Goal: Transaction & Acquisition: Purchase product/service

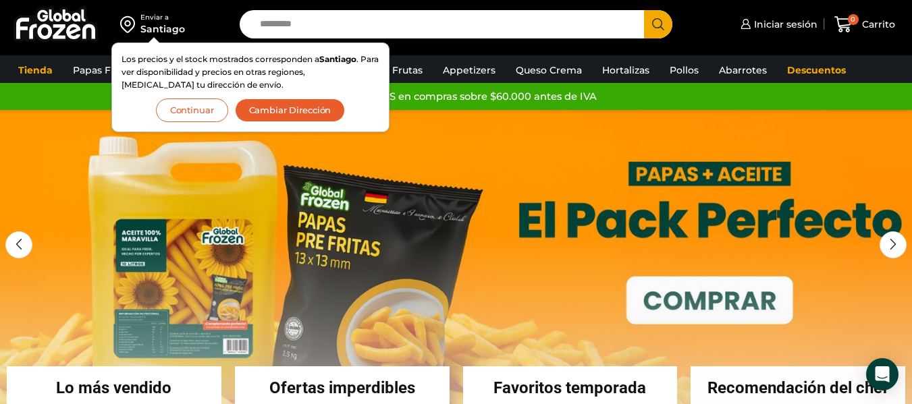
click at [226, 113] on button "Continuar" at bounding box center [192, 111] width 72 height 24
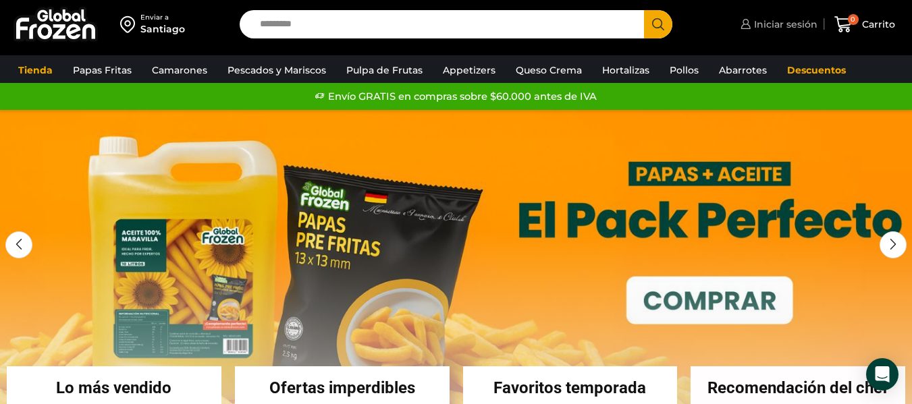
click at [764, 16] on link "Iniciar sesión" at bounding box center [777, 24] width 80 height 27
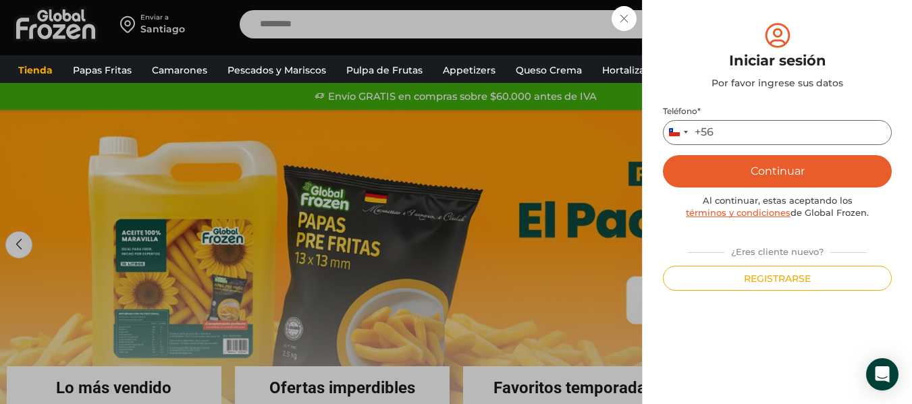
click at [744, 125] on input "Teléfono *" at bounding box center [777, 132] width 229 height 25
type input "*********"
click at [764, 162] on button "Continuar" at bounding box center [777, 171] width 229 height 32
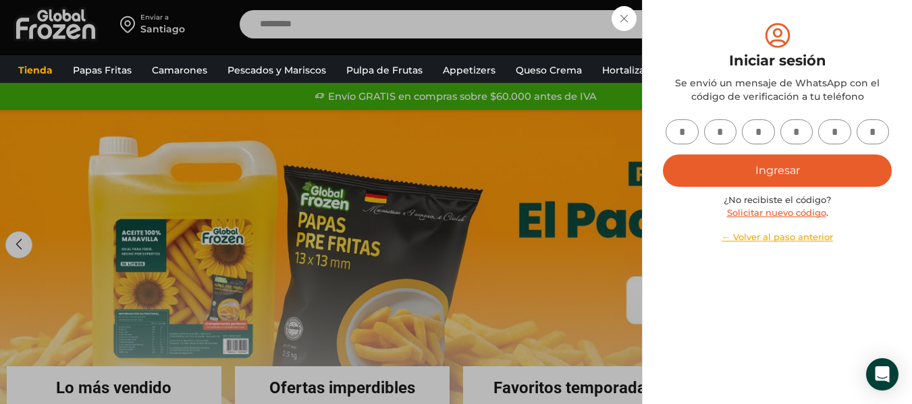
click at [677, 134] on input "text" at bounding box center [681, 131] width 33 height 25
type input "*"
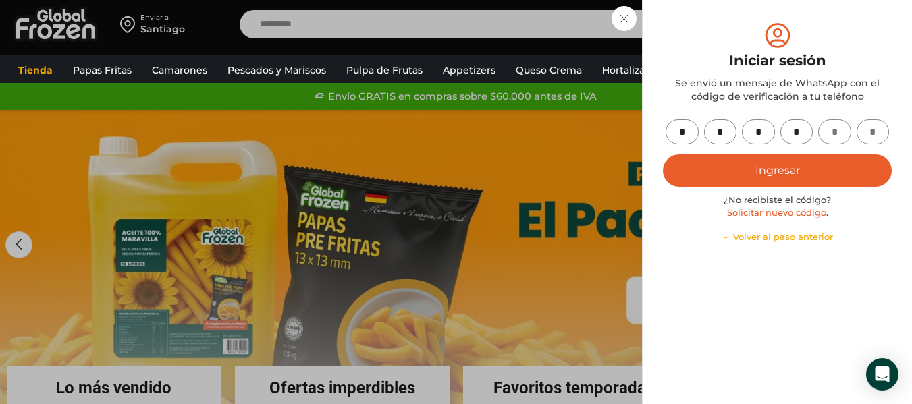
type input "*"
click at [700, 169] on button "Ingresar" at bounding box center [777, 171] width 229 height 32
click at [728, 169] on button "Ingresar" at bounding box center [777, 171] width 229 height 32
click at [876, 225] on div "¿No recibiste el código? Solicitar nuevo código . ← Volver al paso anterior" at bounding box center [777, 219] width 229 height 50
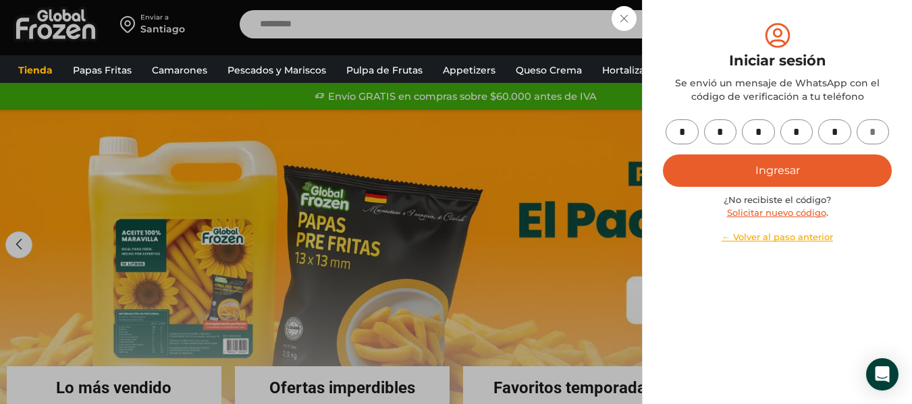
click at [868, 145] on div "* * * * * Ingresar ¿No recibiste el código? Solicitar nuevo código . ← Volver a…" at bounding box center [777, 181] width 229 height 124
click at [805, 130] on input "*" at bounding box center [796, 131] width 33 height 25
click at [843, 130] on input "*" at bounding box center [834, 131] width 33 height 25
click at [796, 137] on input "text" at bounding box center [796, 131] width 33 height 25
type input "*"
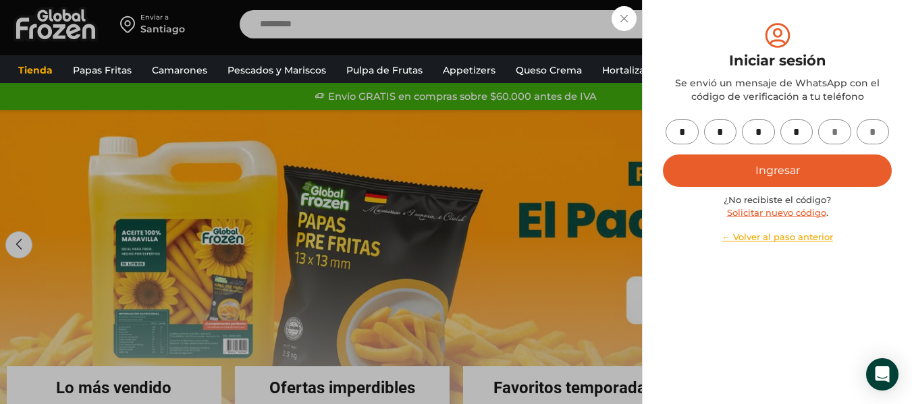
type input "*"
click at [787, 166] on button "Ingresar" at bounding box center [777, 171] width 229 height 32
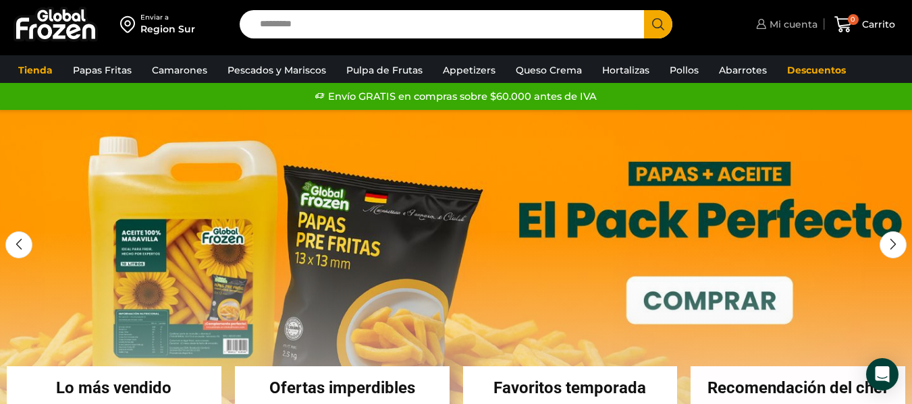
click at [796, 23] on span "Mi cuenta" at bounding box center [791, 24] width 51 height 13
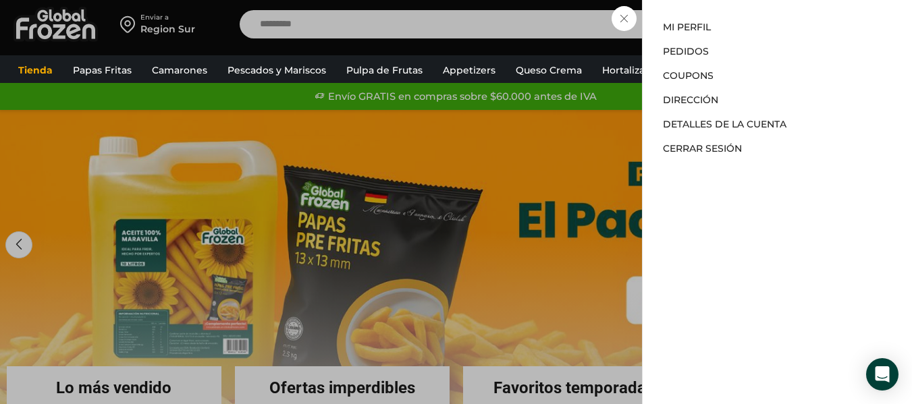
click at [752, 14] on div "Mi cuenta Mi cuenta Mi perfil Pedidos Descargas Coupons Dirección Detalles de l…" at bounding box center [784, 24] width 65 height 27
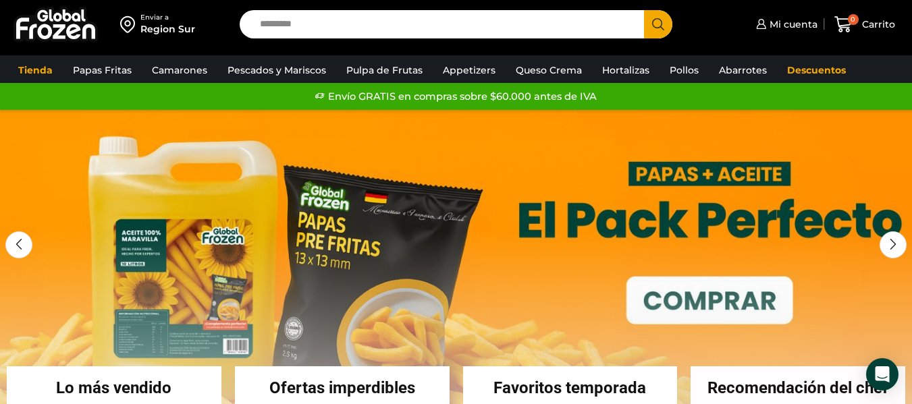
click at [490, 30] on input "Search input" at bounding box center [445, 24] width 384 height 28
type input "*******"
click at [644, 10] on button "Search" at bounding box center [658, 24] width 28 height 28
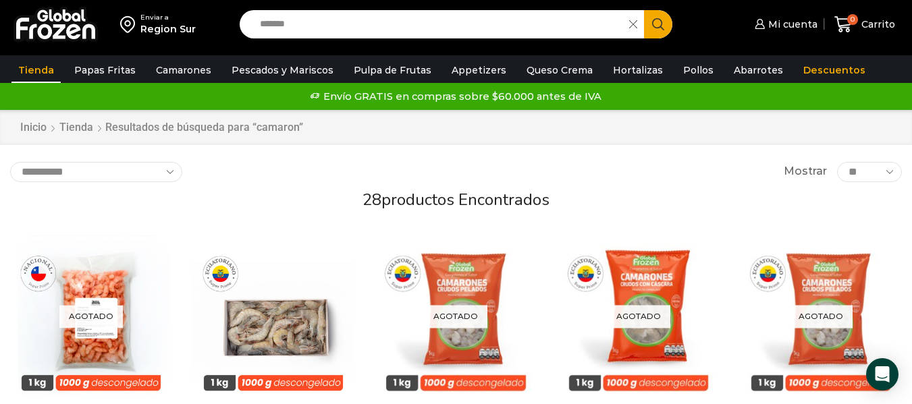
drag, startPoint x: 921, startPoint y: 71, endPoint x: 887, endPoint y: 4, distance: 74.8
click at [520, 34] on input "*******" at bounding box center [437, 24] width 369 height 28
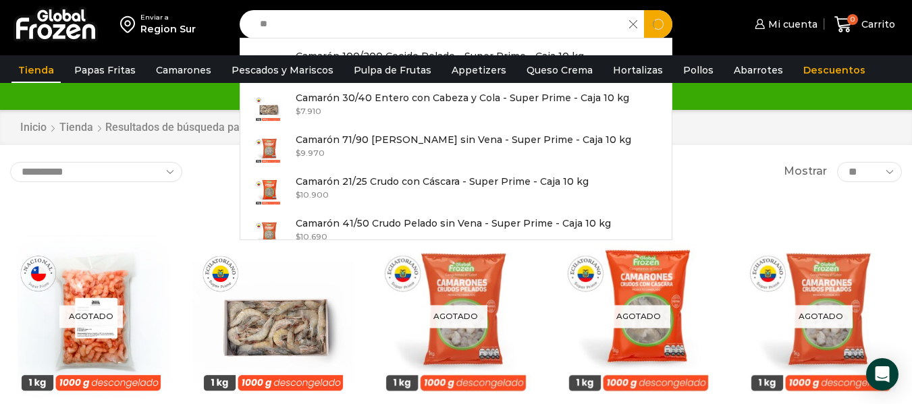
type input "*"
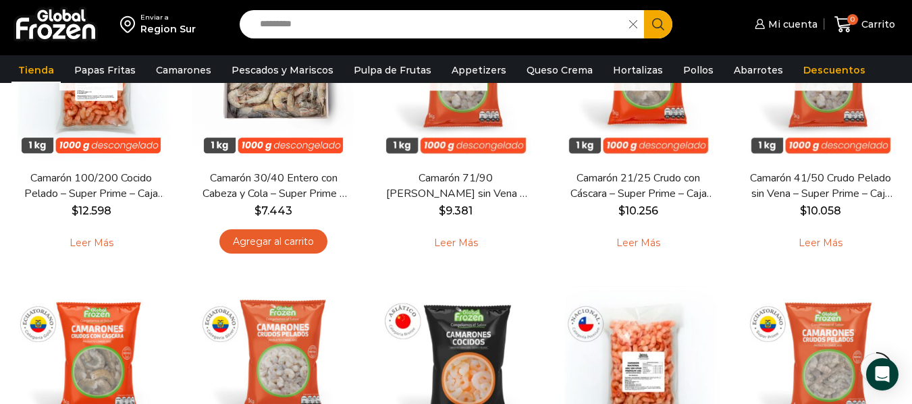
scroll to position [257, 0]
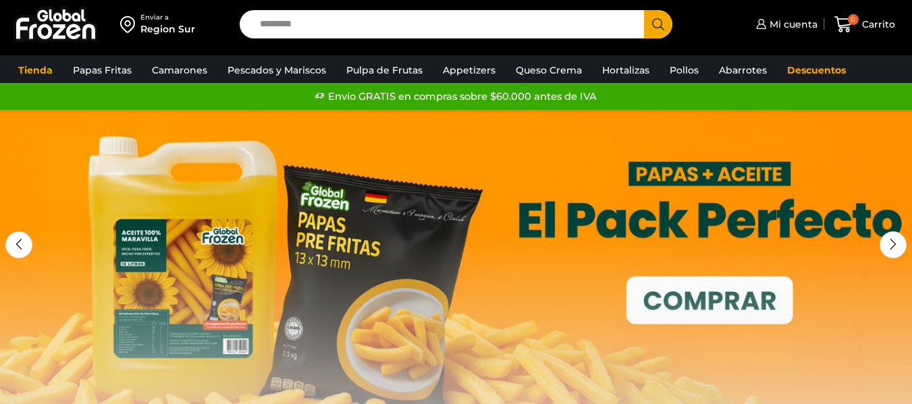
click at [499, 32] on input "Search input" at bounding box center [445, 24] width 384 height 28
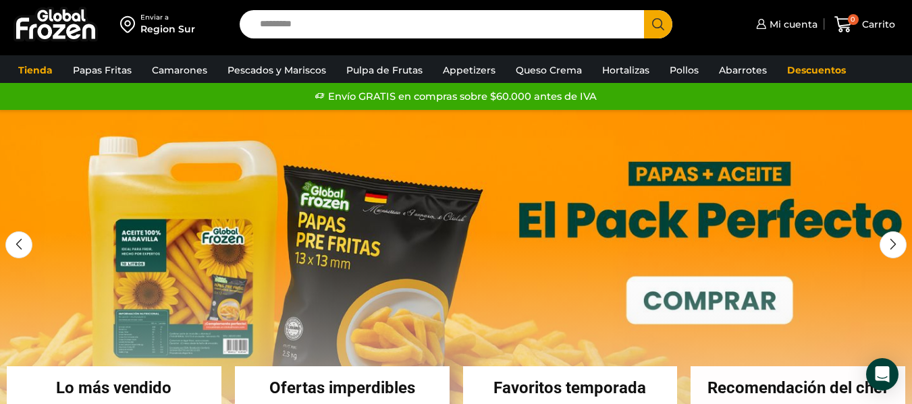
click at [499, 32] on input "Search input" at bounding box center [445, 24] width 384 height 28
type input "**********"
click at [644, 10] on button "Search" at bounding box center [658, 24] width 28 height 28
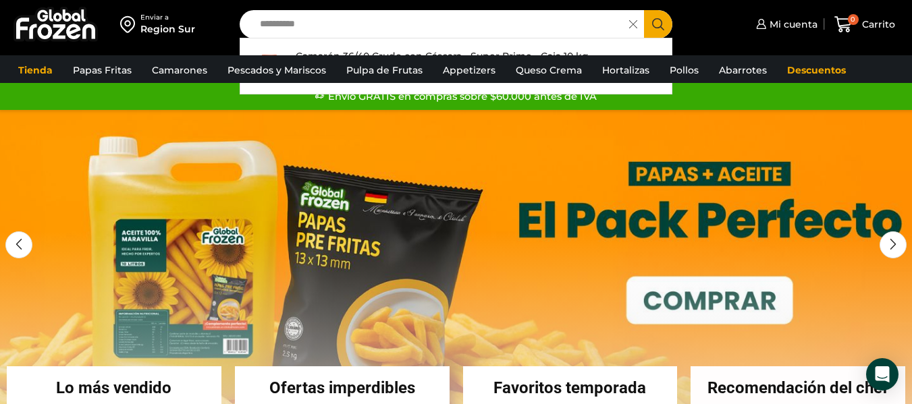
click at [658, 22] on icon "Search button" at bounding box center [658, 24] width 12 height 12
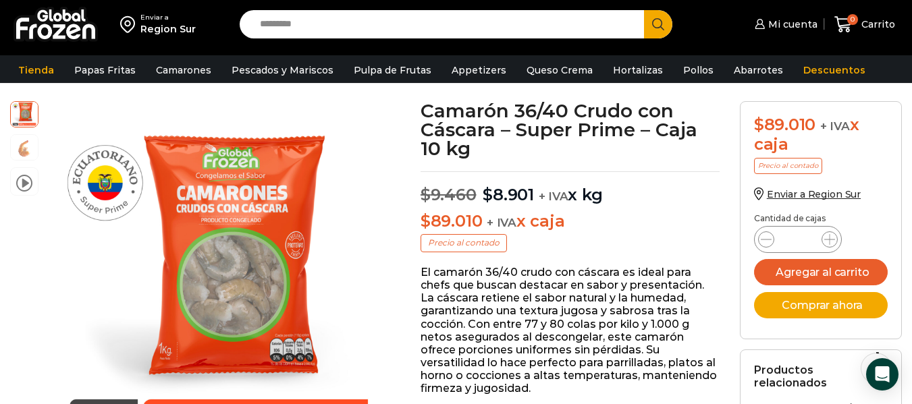
scroll to position [61, 0]
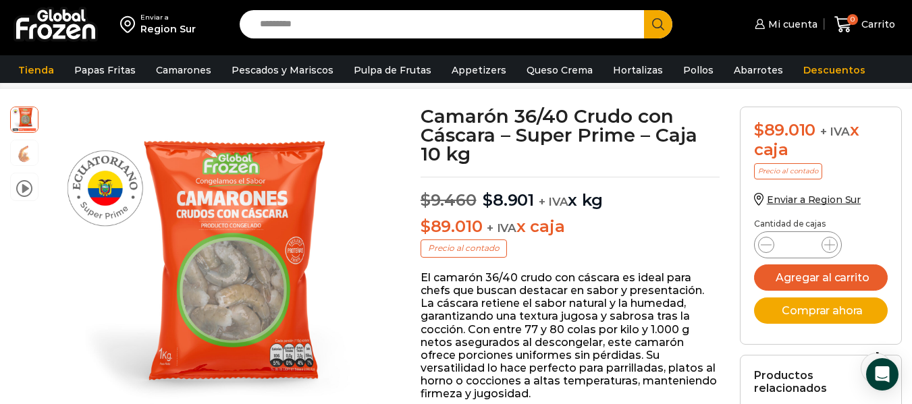
click at [659, 235] on p "$ 89.010 + IVA x caja" at bounding box center [569, 227] width 299 height 20
click at [784, 280] on button "Agregar al carrito" at bounding box center [821, 278] width 134 height 26
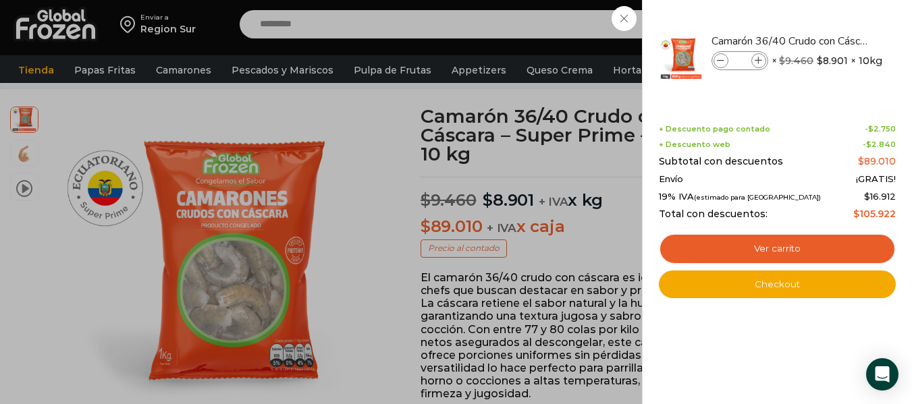
click at [831, 40] on div "1 Carrito 1 1 Shopping Cart *" at bounding box center [864, 25] width 67 height 32
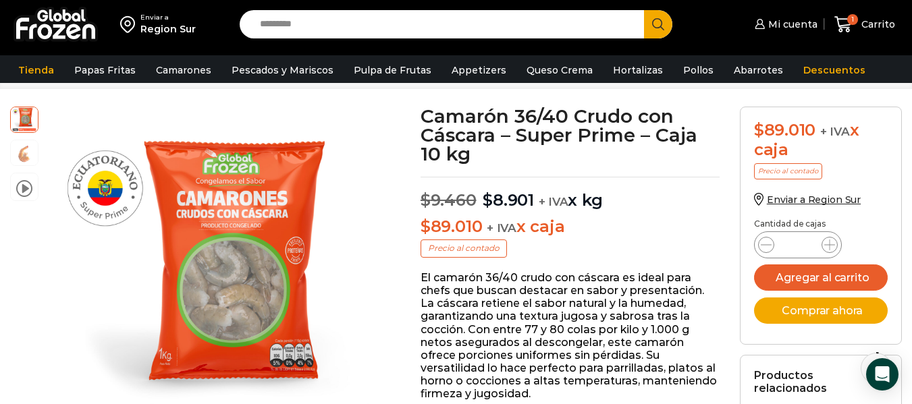
click at [368, 29] on input "Search input" at bounding box center [445, 24] width 384 height 28
type input "*********"
click at [644, 10] on button "Search" at bounding box center [658, 24] width 28 height 28
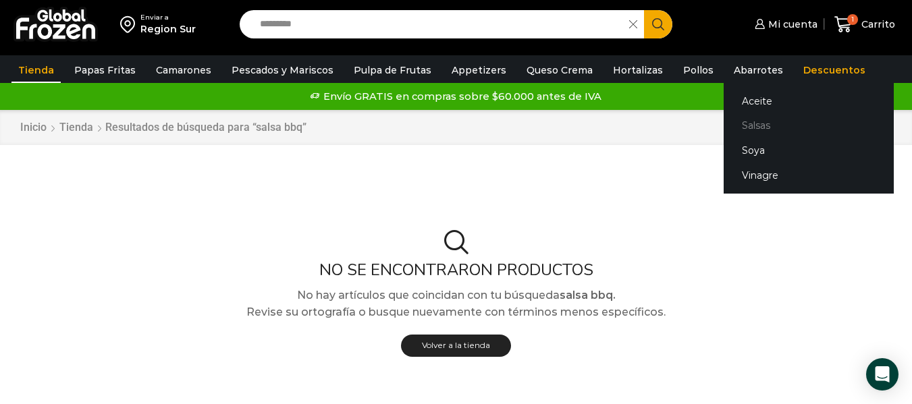
click at [727, 119] on link "Salsas" at bounding box center [808, 125] width 170 height 25
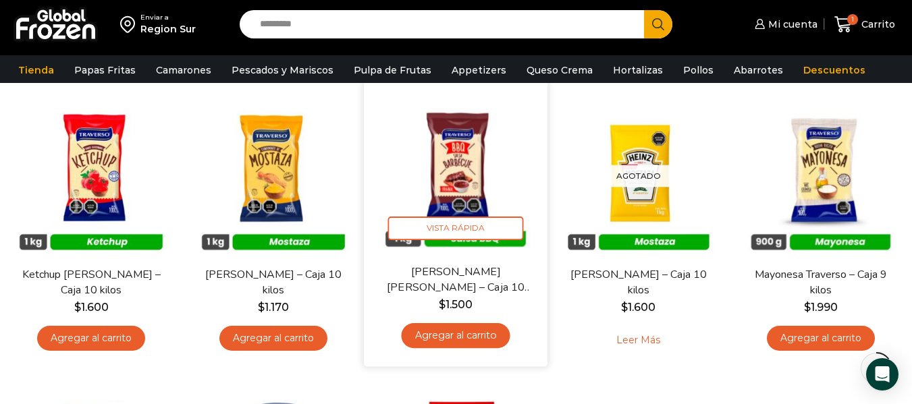
click at [469, 333] on link "Agregar al carrito" at bounding box center [455, 335] width 109 height 25
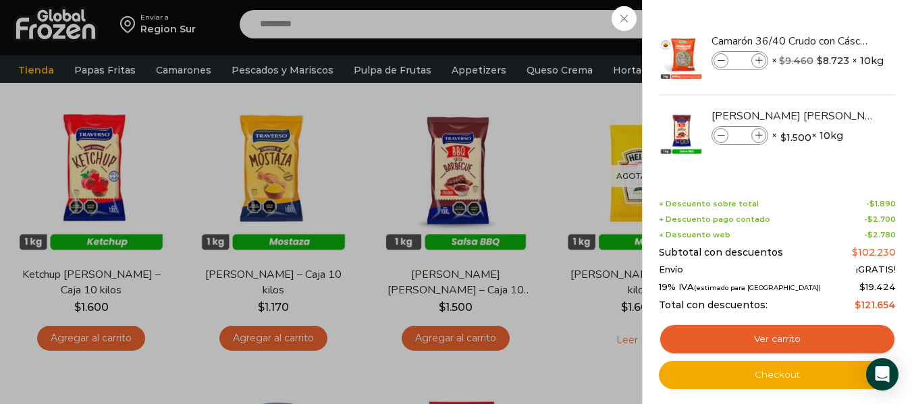
click at [831, 40] on div "2 [GEOGRAPHIC_DATA] 2 2 Shopping Cart *" at bounding box center [864, 25] width 67 height 32
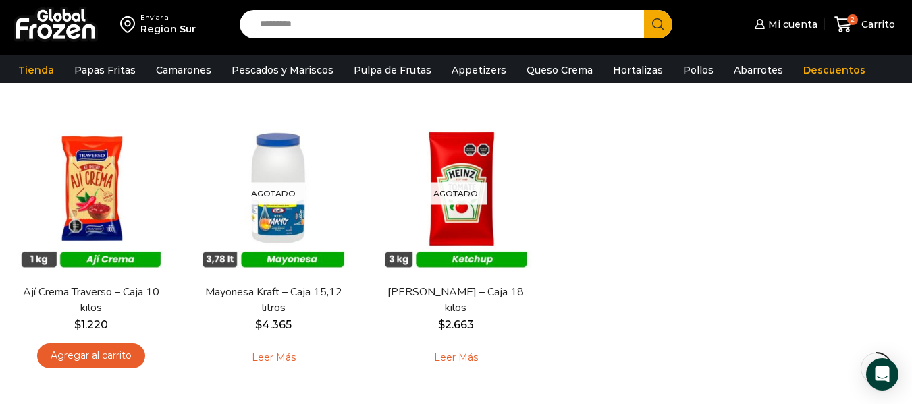
scroll to position [12, 0]
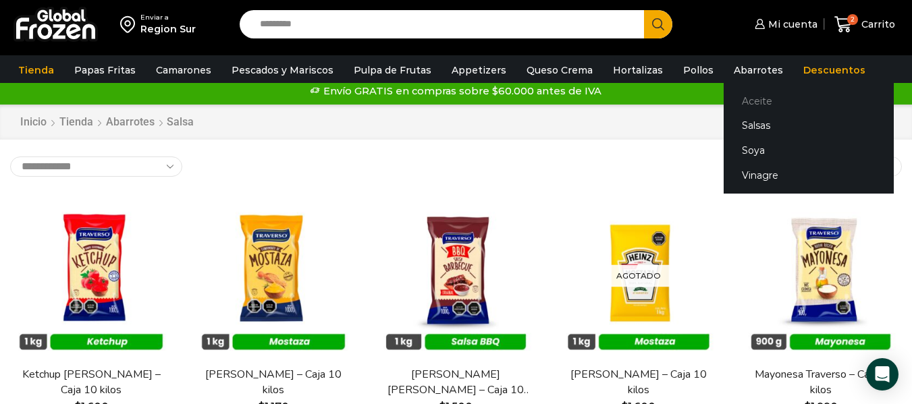
click at [732, 100] on link "Aceite" at bounding box center [808, 100] width 170 height 25
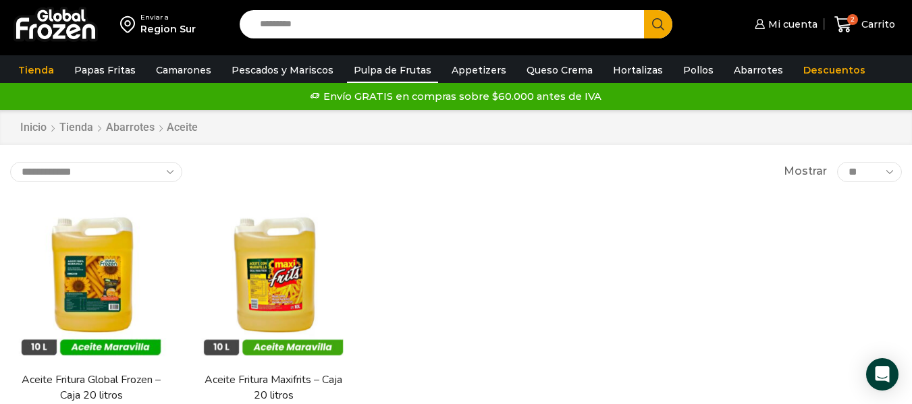
click at [396, 69] on link "Pulpa de Frutas" at bounding box center [392, 70] width 91 height 26
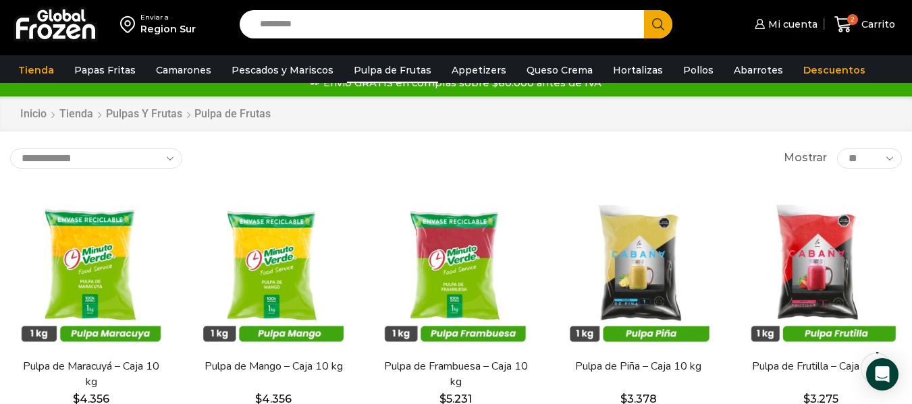
scroll to position [16, 0]
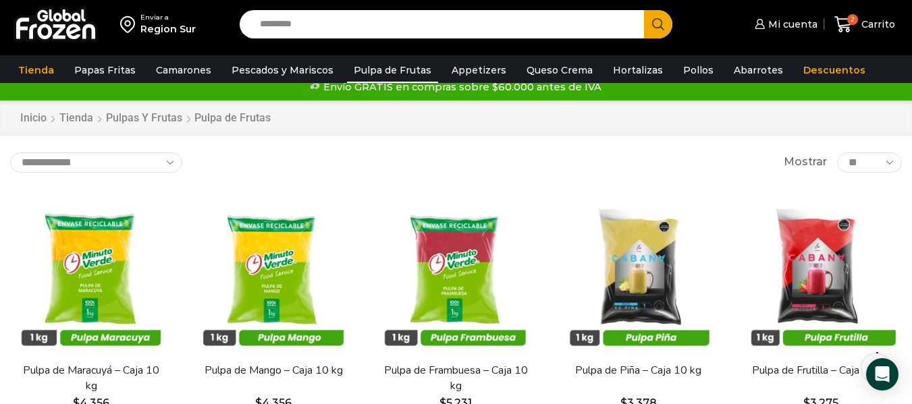
click at [496, 36] on input "Search input" at bounding box center [445, 24] width 384 height 28
type input "******"
click at [644, 10] on button "Search" at bounding box center [658, 24] width 28 height 28
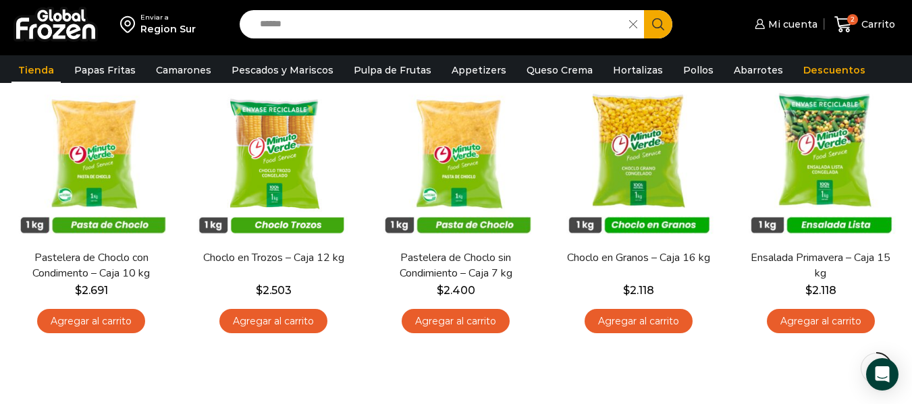
drag, startPoint x: 921, startPoint y: 116, endPoint x: 914, endPoint y: 186, distance: 69.8
click at [911, 186] on html "WordPress WooCommerce Themes Enviar a Region Sur Search input ****** Search Mi …" at bounding box center [456, 300] width 912 height 930
click at [687, 75] on link "Pollos" at bounding box center [698, 70] width 44 height 26
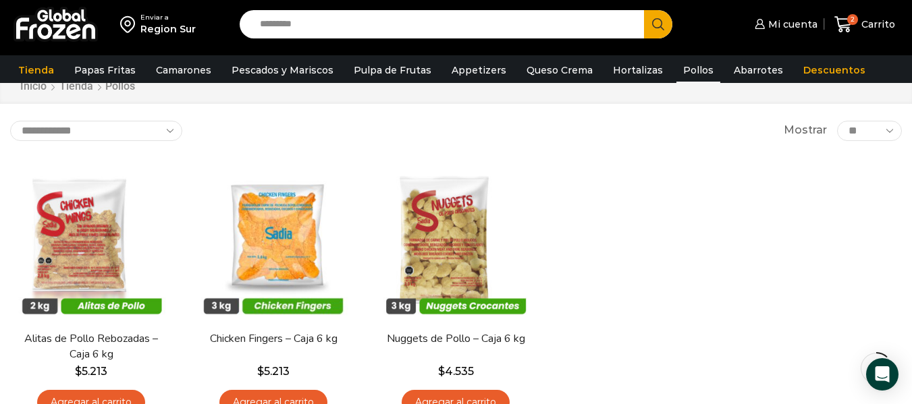
scroll to position [29, 0]
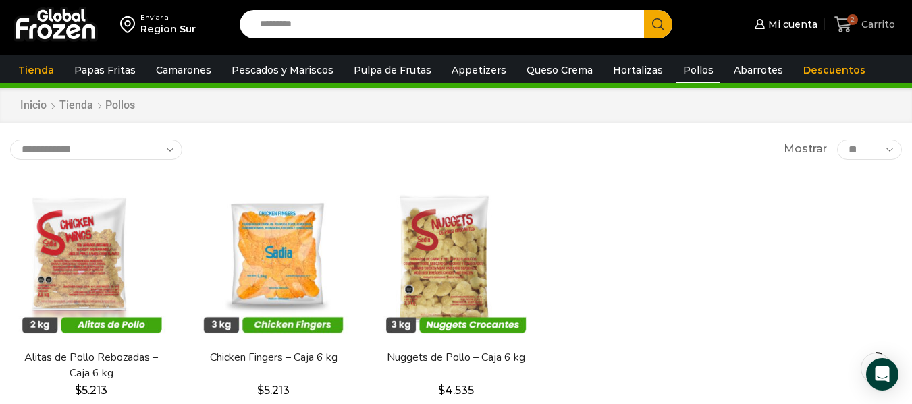
click at [869, 22] on span "Carrito" at bounding box center [876, 24] width 37 height 13
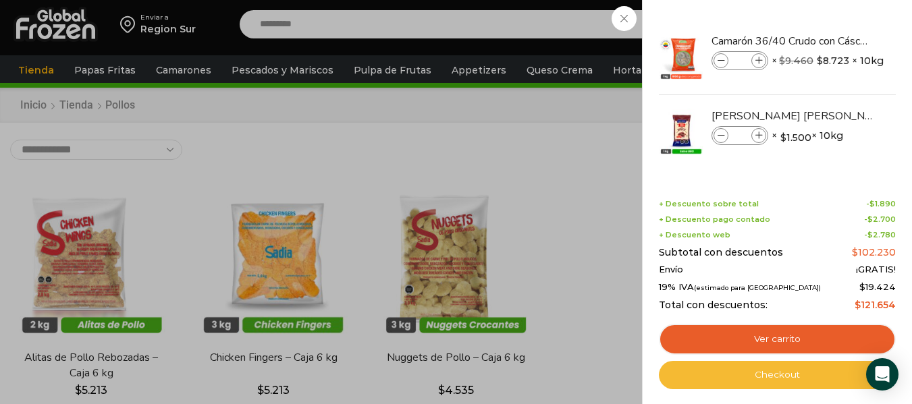
click at [757, 379] on link "Checkout" at bounding box center [777, 375] width 237 height 28
click at [770, 368] on link "Checkout" at bounding box center [777, 375] width 237 height 28
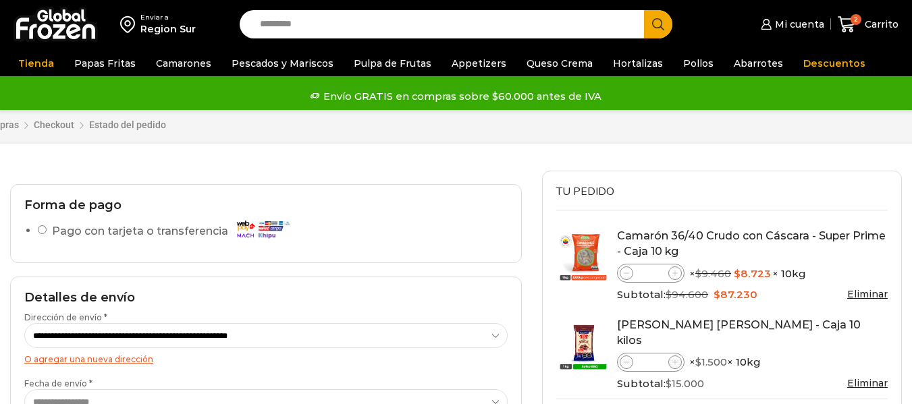
click at [765, 382] on td "Salsa Barbacue Traverso - Caja 10 kilos Salsa Barbacue Traverso - Caja 10 kilos…" at bounding box center [721, 354] width 331 height 89
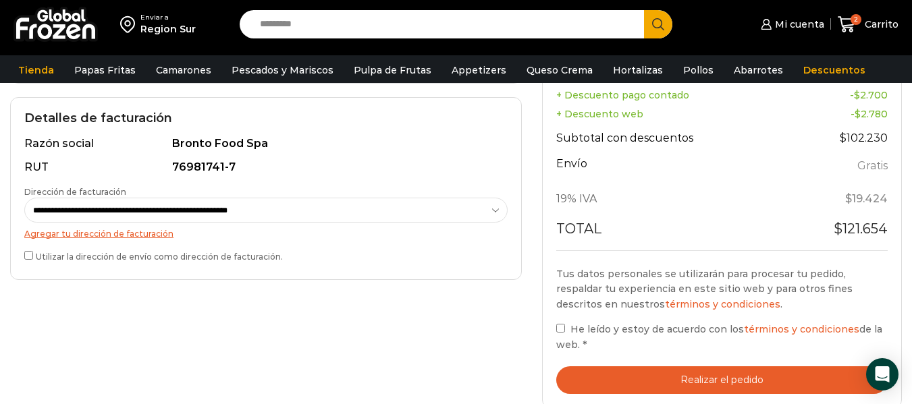
scroll to position [301, 0]
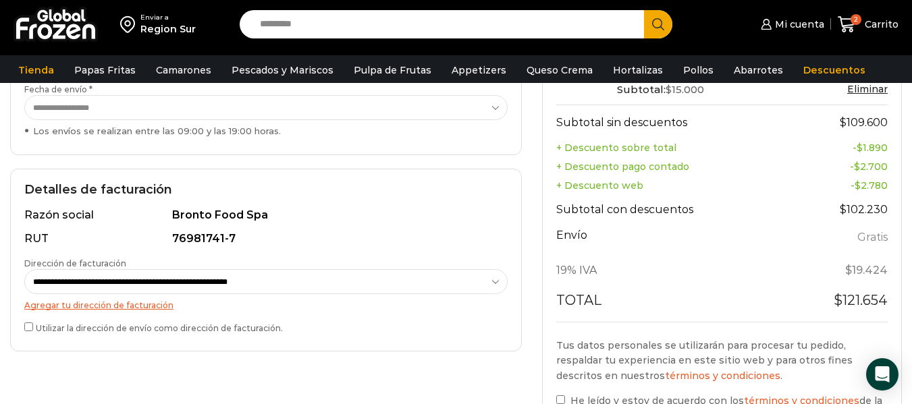
drag, startPoint x: 921, startPoint y: 84, endPoint x: 916, endPoint y: 200, distance: 116.8
click at [911, 200] on html "WordPress WooCommerce Themes Enviar a Region Sur Search input Search Mi cuenta" at bounding box center [456, 269] width 912 height 1140
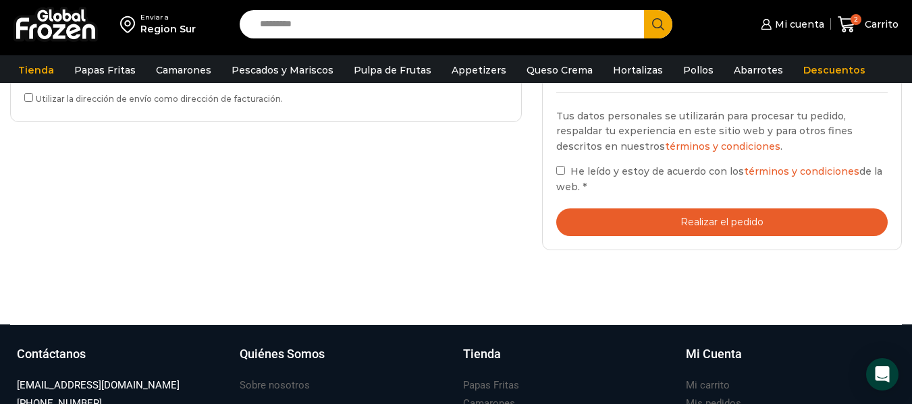
scroll to position [520, 0]
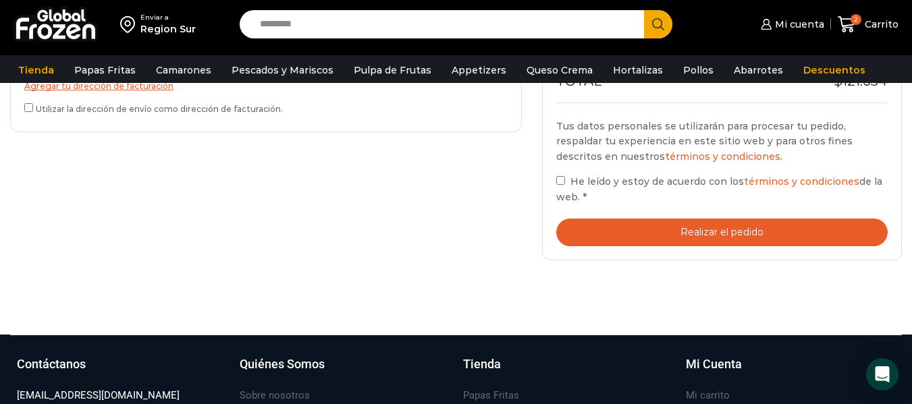
click at [798, 227] on button "Realizar el pedido" at bounding box center [721, 233] width 331 height 28
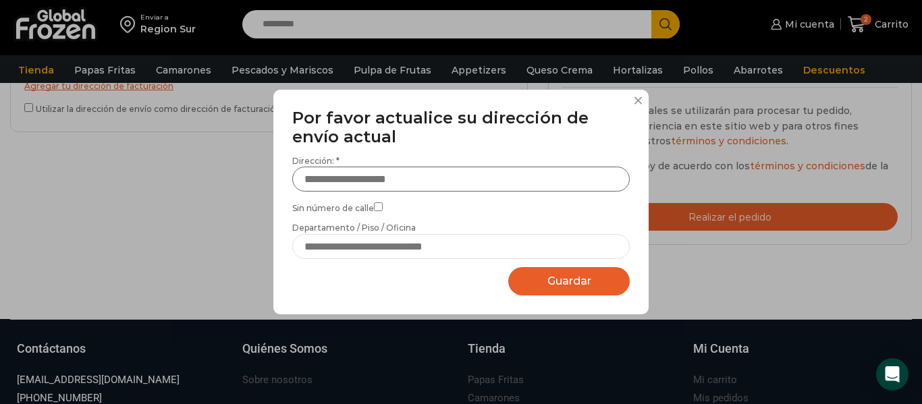
click at [492, 179] on input "Dirección: *" at bounding box center [460, 179] width 337 height 25
type input "**********"
click at [382, 252] on input "Departamento / Piso / Oficina" at bounding box center [460, 246] width 337 height 25
type input "**********"
click at [574, 279] on span "Guardar" at bounding box center [569, 281] width 44 height 13
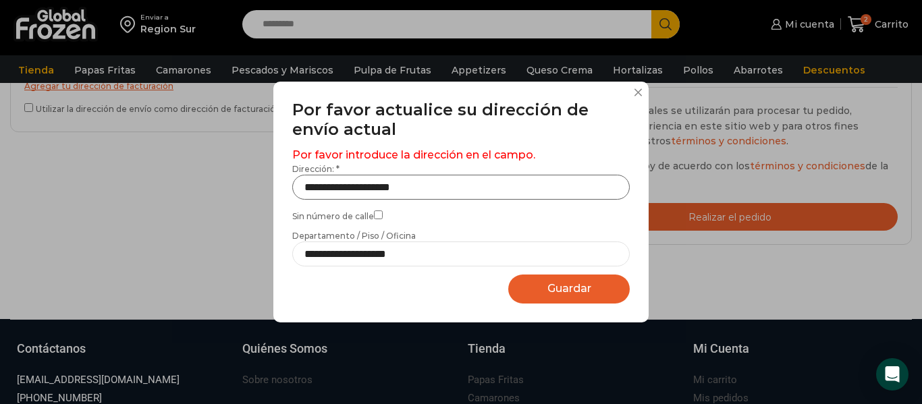
drag, startPoint x: 372, startPoint y: 185, endPoint x: 475, endPoint y: 196, distance: 103.8
click at [475, 196] on input "**********" at bounding box center [460, 187] width 337 height 25
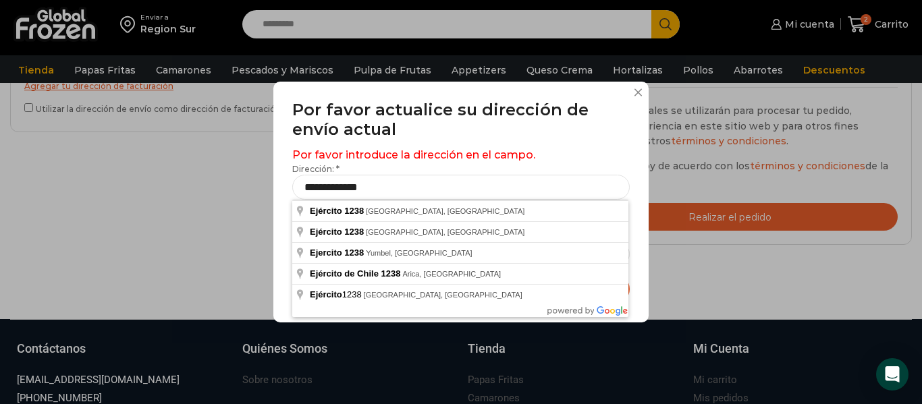
type input "**********"
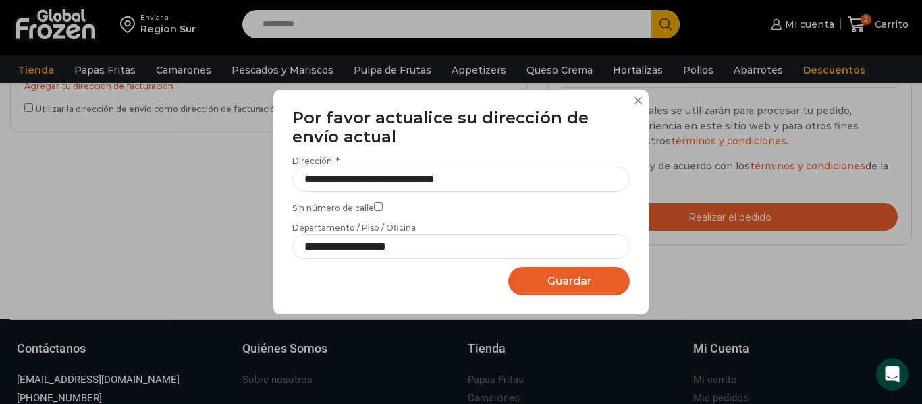
click at [557, 271] on button "Guardar Guardando..." at bounding box center [568, 281] width 121 height 29
select select "*******"
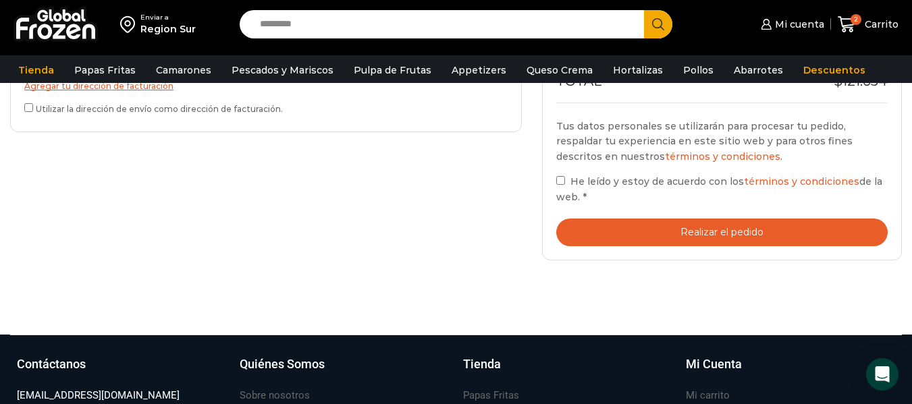
click at [743, 219] on button "Realizar el pedido" at bounding box center [721, 233] width 331 height 28
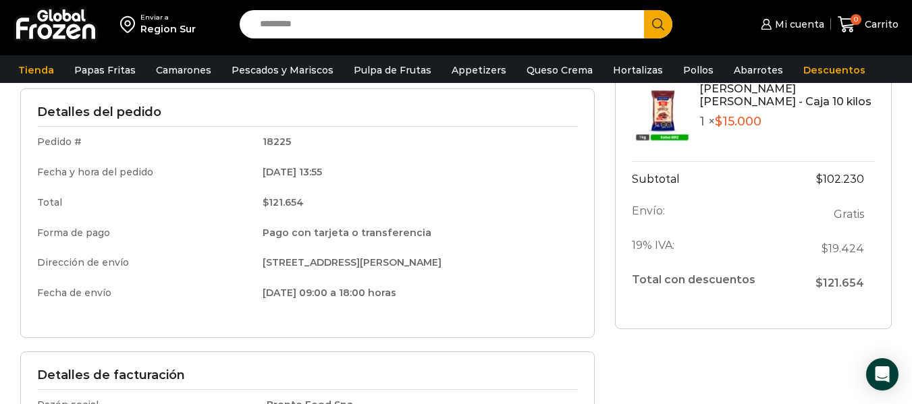
scroll to position [181, 0]
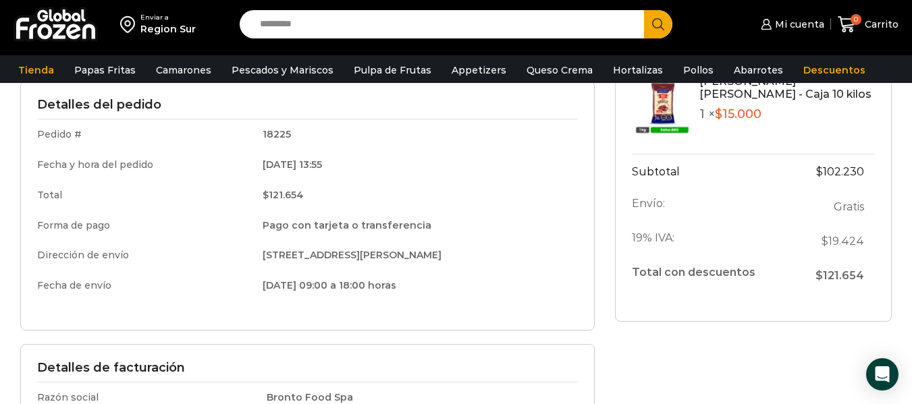
click at [360, 287] on td "[DATE] 09:00 a 18:00 horas" at bounding box center [415, 285] width 324 height 28
